Goal: Navigation & Orientation: Find specific page/section

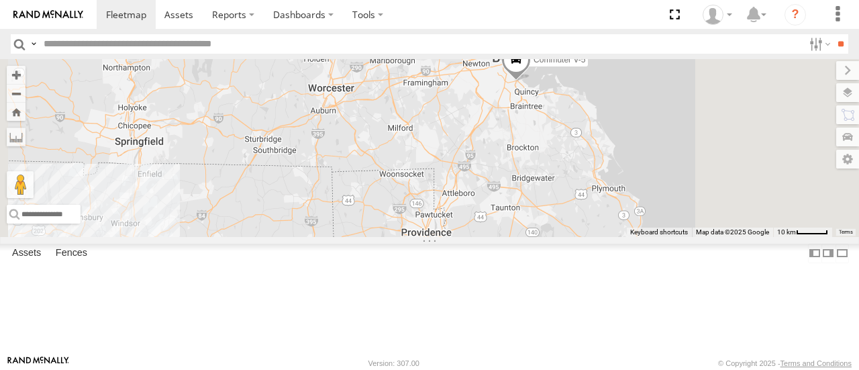
drag, startPoint x: 733, startPoint y: 144, endPoint x: 583, endPoint y: 206, distance: 162.8
click at [576, 208] on div "Commuter V-5 3" at bounding box center [429, 147] width 859 height 177
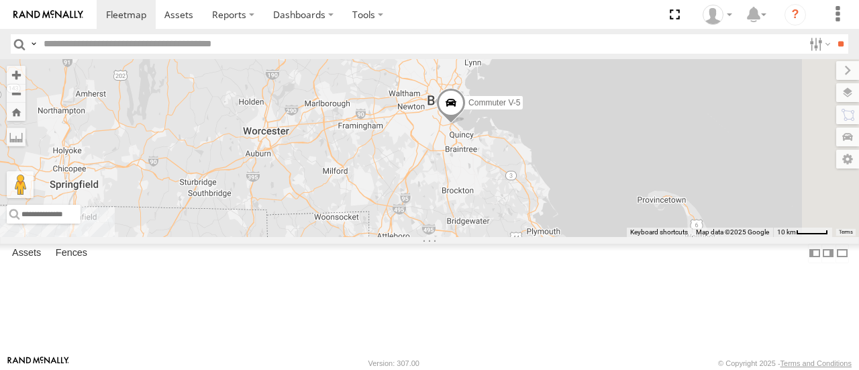
click at [466, 124] on span at bounding box center [451, 106] width 30 height 36
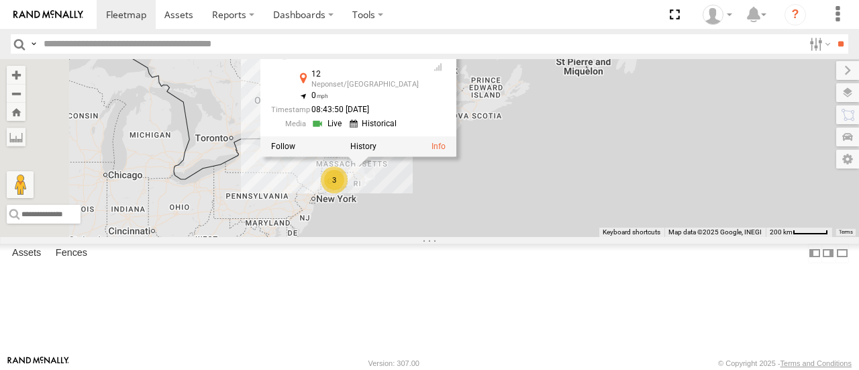
drag, startPoint x: 527, startPoint y: 232, endPoint x: 562, endPoint y: 248, distance: 39.0
click at [562, 236] on div "Commuter V-5 Commuter V-5 All Assets 12 Neponset/[GEOGRAPHIC_DATA] 42.28367 , -…" at bounding box center [429, 147] width 859 height 177
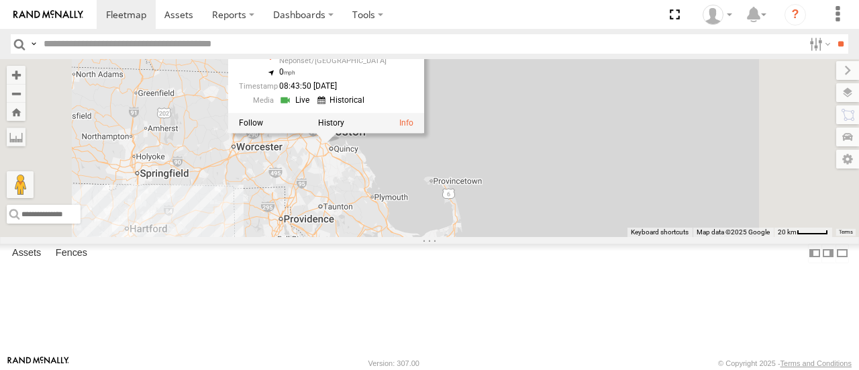
drag, startPoint x: 450, startPoint y: 176, endPoint x: 513, endPoint y: 238, distance: 88.7
click at [513, 236] on div "Commuter V-5 Commuter V-5 All Assets 12 Neponset/[GEOGRAPHIC_DATA] 42.28367 , -…" at bounding box center [429, 147] width 859 height 177
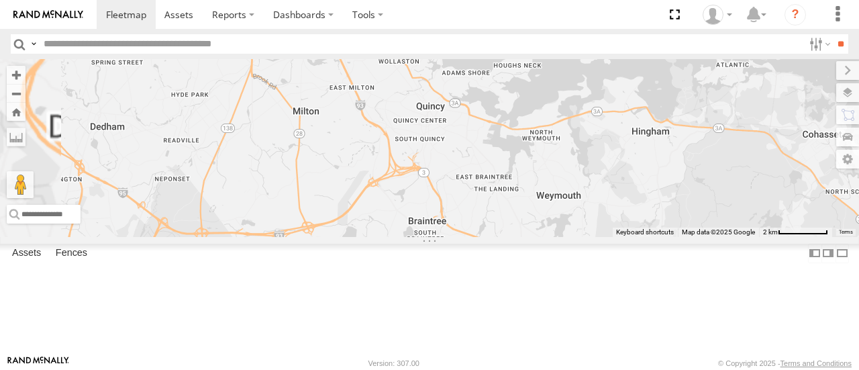
drag, startPoint x: 475, startPoint y: 123, endPoint x: 545, endPoint y: 275, distance: 167.0
click at [548, 236] on div "Commuter V-5 Commuter V-5 All Assets 12 Neponset/[GEOGRAPHIC_DATA] 42.28367 , -…" at bounding box center [429, 147] width 859 height 177
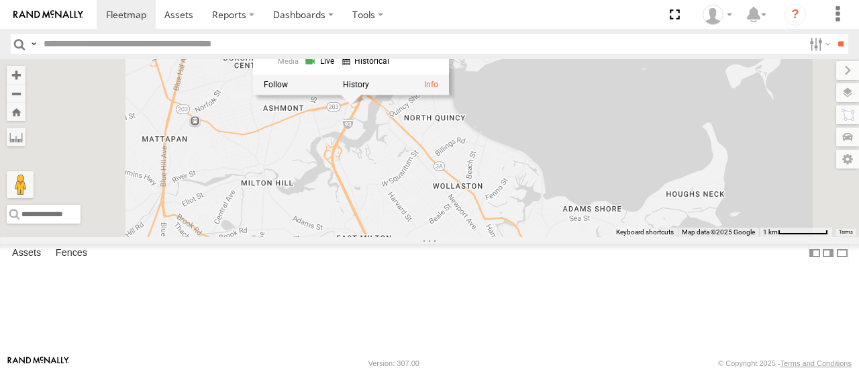
drag, startPoint x: 492, startPoint y: 138, endPoint x: 516, endPoint y: 262, distance: 126.5
click at [517, 236] on div "Commuter V-5 Commuter V-5 All Assets 12 Neponset/[GEOGRAPHIC_DATA] 42.28367 , -…" at bounding box center [429, 147] width 859 height 177
click at [368, 89] on label at bounding box center [355, 83] width 26 height 9
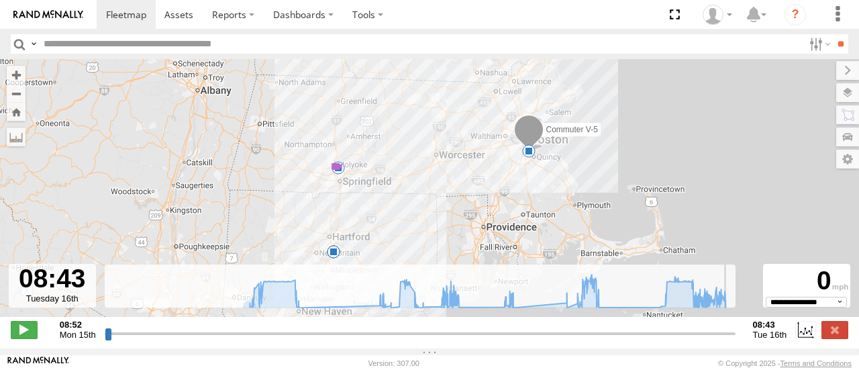
drag, startPoint x: 106, startPoint y: 345, endPoint x: 742, endPoint y: 360, distance: 635.7
click at [736, 340] on input "range" at bounding box center [420, 333] width 631 height 13
drag, startPoint x: 734, startPoint y: 337, endPoint x: 674, endPoint y: 338, distance: 59.1
type input "**********"
click at [674, 338] on input "range" at bounding box center [420, 333] width 631 height 13
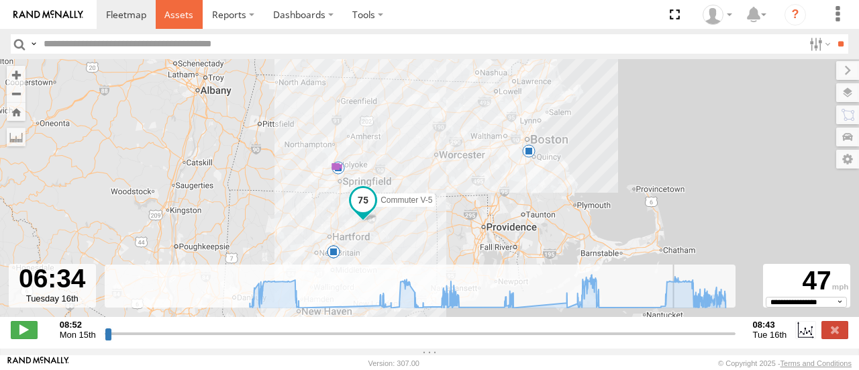
click at [180, 15] on span at bounding box center [178, 14] width 29 height 13
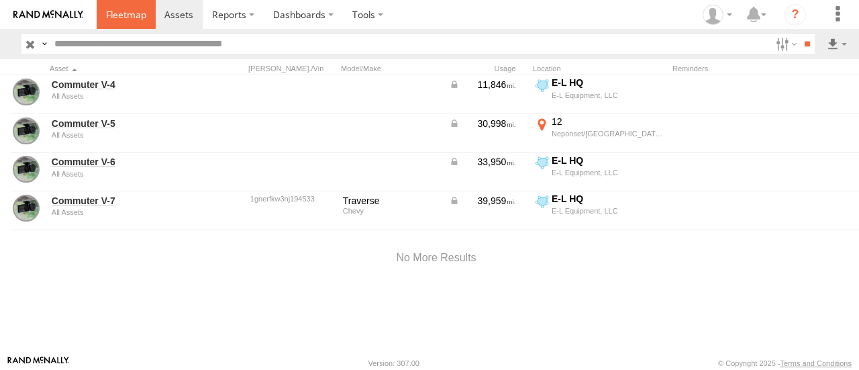
click at [107, 8] on span at bounding box center [126, 14] width 40 height 13
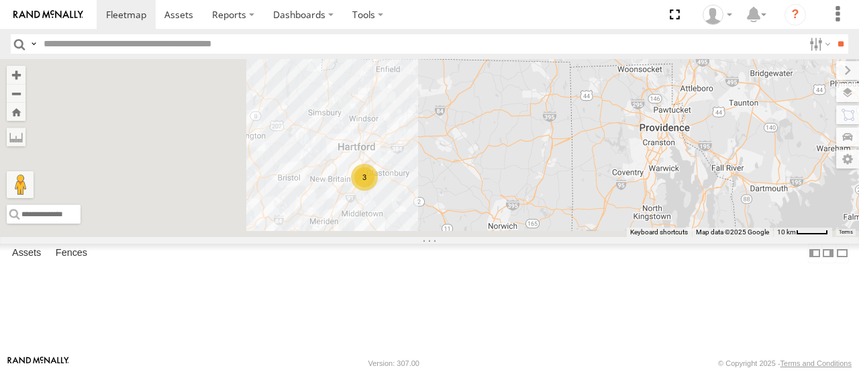
drag, startPoint x: 518, startPoint y: 264, endPoint x: 689, endPoint y: 167, distance: 196.9
click at [689, 167] on div "Commuter V-5 3" at bounding box center [429, 147] width 859 height 177
